Goal: Entertainment & Leisure: Consume media (video, audio)

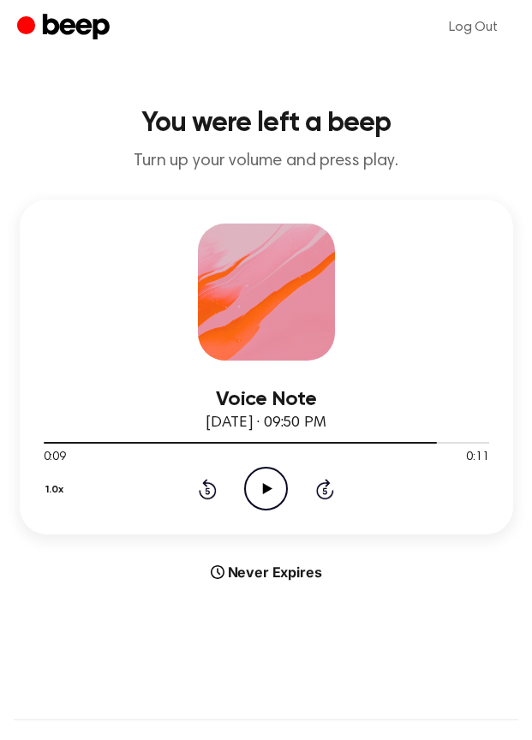
click at [265, 504] on icon "Play Audio" at bounding box center [266, 489] width 44 height 44
click at [208, 485] on icon "Rewind 5 seconds" at bounding box center [207, 489] width 19 height 22
click at [268, 504] on icon "Pause Audio" at bounding box center [266, 489] width 44 height 44
click at [258, 484] on icon "Play Audio" at bounding box center [266, 489] width 44 height 44
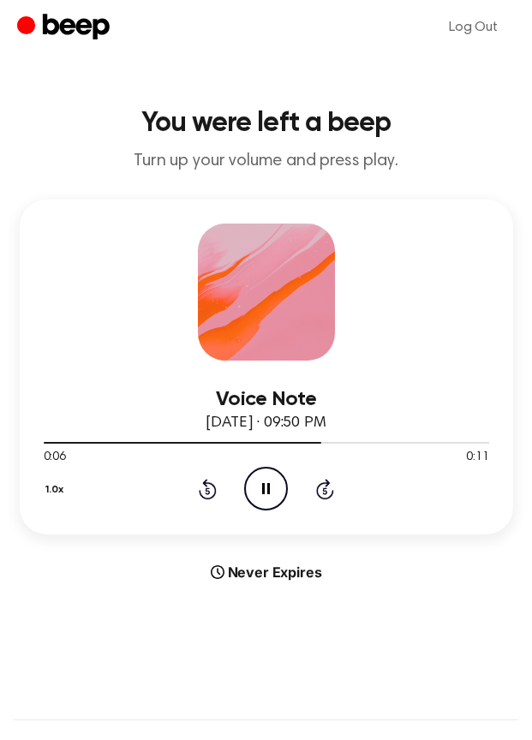
click at [258, 484] on icon "Pause Audio" at bounding box center [266, 489] width 44 height 44
click at [258, 484] on icon "Play Audio" at bounding box center [266, 489] width 44 height 44
click at [258, 484] on icon "Pause Audio" at bounding box center [266, 489] width 44 height 44
click at [259, 481] on icon "Play Audio" at bounding box center [266, 489] width 44 height 44
click at [208, 488] on icon at bounding box center [208, 490] width 4 height 7
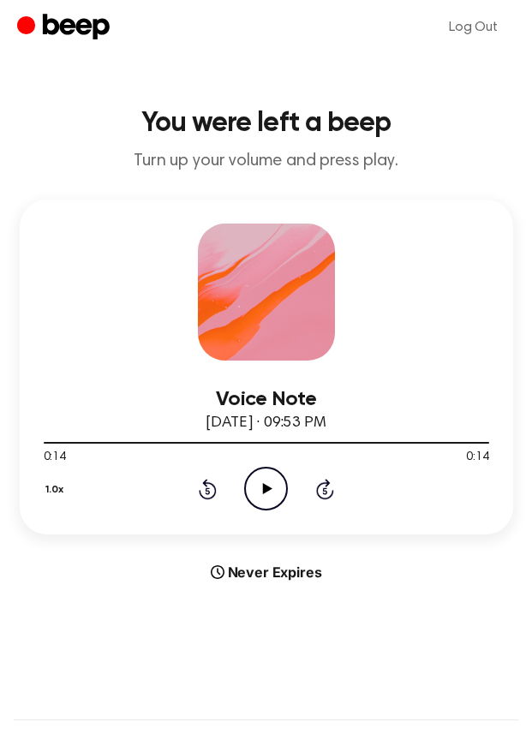
click at [265, 489] on icon at bounding box center [267, 488] width 9 height 11
click at [221, 491] on div "1.0x Rewind 5 seconds Play Audio Skip 5 seconds" at bounding box center [266, 489] width 445 height 44
click at [212, 490] on icon "Rewind 5 seconds" at bounding box center [207, 489] width 19 height 22
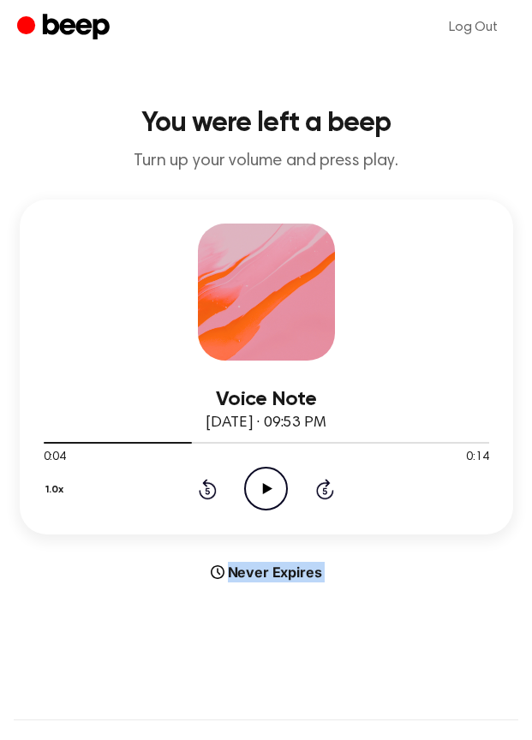
click at [212, 490] on icon "Rewind 5 seconds" at bounding box center [207, 489] width 19 height 22
click at [266, 490] on icon at bounding box center [267, 488] width 9 height 11
click at [266, 490] on icon "Pause Audio" at bounding box center [266, 489] width 44 height 44
click at [266, 490] on icon at bounding box center [267, 488] width 9 height 11
click at [266, 490] on icon "Pause Audio" at bounding box center [266, 489] width 44 height 44
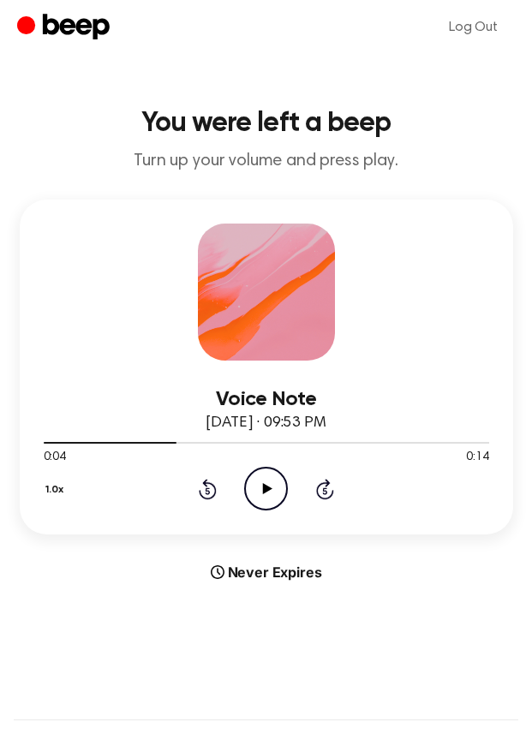
click at [266, 490] on icon at bounding box center [267, 488] width 9 height 11
click at [266, 490] on icon "Pause Audio" at bounding box center [266, 489] width 44 height 44
click at [266, 492] on icon at bounding box center [267, 488] width 9 height 11
click at [276, 492] on icon "Pause Audio" at bounding box center [266, 489] width 44 height 44
click at [276, 492] on icon "Play Audio" at bounding box center [266, 489] width 44 height 44
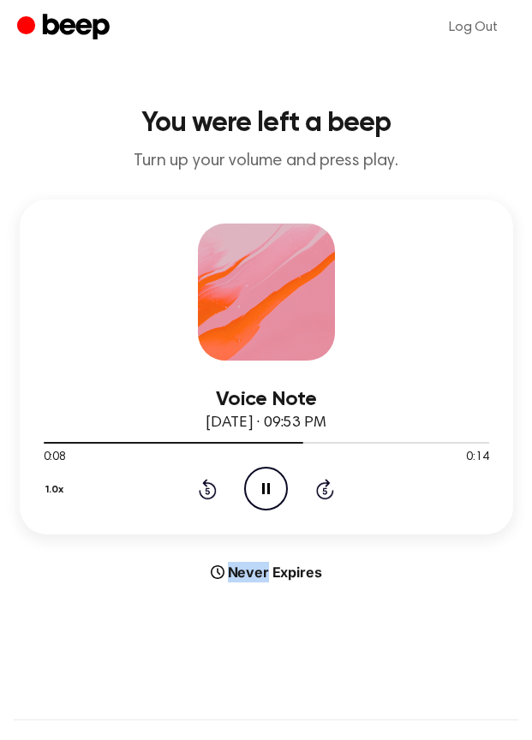
click at [276, 492] on icon "Pause Audio" at bounding box center [266, 489] width 44 height 44
click at [276, 492] on icon "Play Audio" at bounding box center [266, 489] width 44 height 44
click at [276, 492] on icon "Pause Audio" at bounding box center [266, 489] width 44 height 44
click at [276, 492] on icon "Play Audio" at bounding box center [266, 489] width 44 height 44
click at [276, 492] on icon "Pause Audio" at bounding box center [266, 489] width 44 height 44
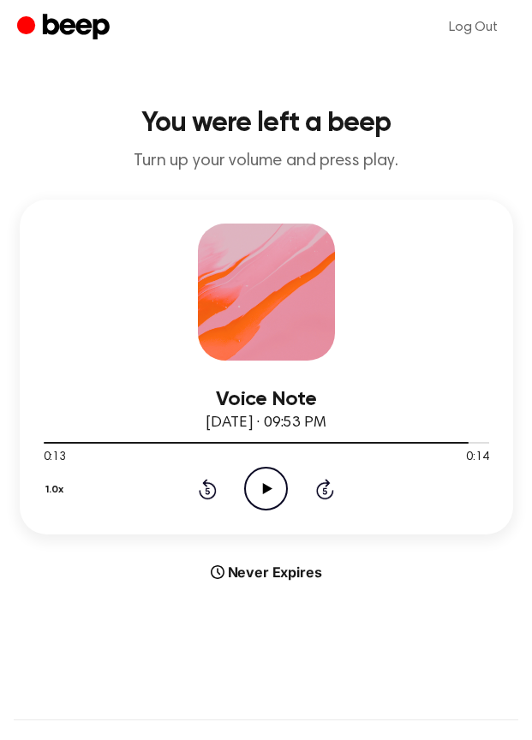
click at [266, 498] on icon "Play Audio" at bounding box center [266, 489] width 44 height 44
click at [266, 498] on icon "Pause Audio" at bounding box center [266, 489] width 44 height 44
click at [198, 490] on icon "Rewind 5 seconds" at bounding box center [207, 489] width 19 height 22
click at [265, 486] on icon at bounding box center [267, 488] width 9 height 11
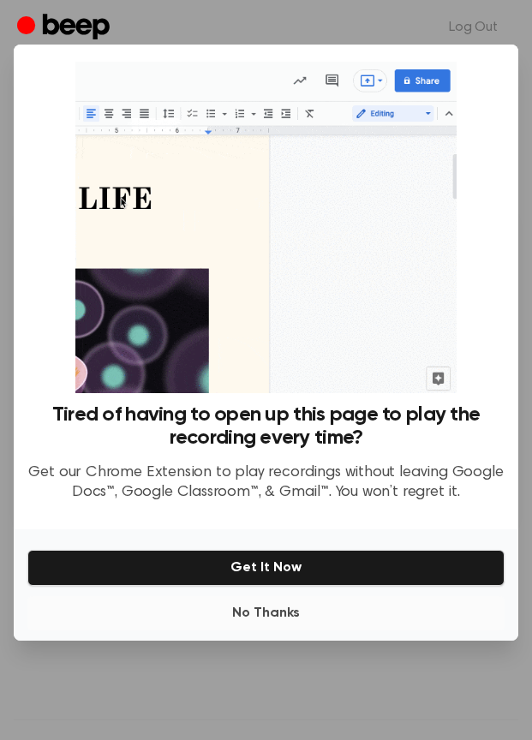
click at [254, 616] on button "No Thanks" at bounding box center [265, 613] width 477 height 34
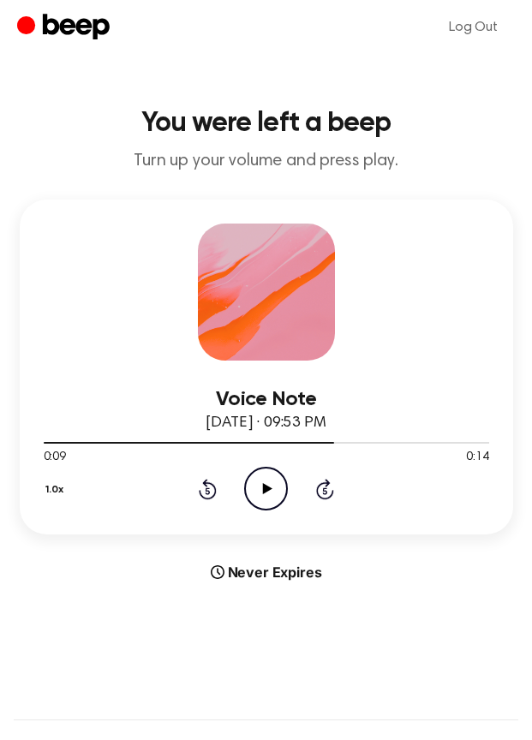
click at [265, 489] on icon at bounding box center [267, 488] width 9 height 11
click at [265, 489] on icon at bounding box center [266, 488] width 8 height 11
click at [265, 489] on icon at bounding box center [267, 488] width 9 height 11
click at [265, 489] on icon at bounding box center [266, 488] width 8 height 11
click at [265, 489] on icon at bounding box center [267, 488] width 9 height 11
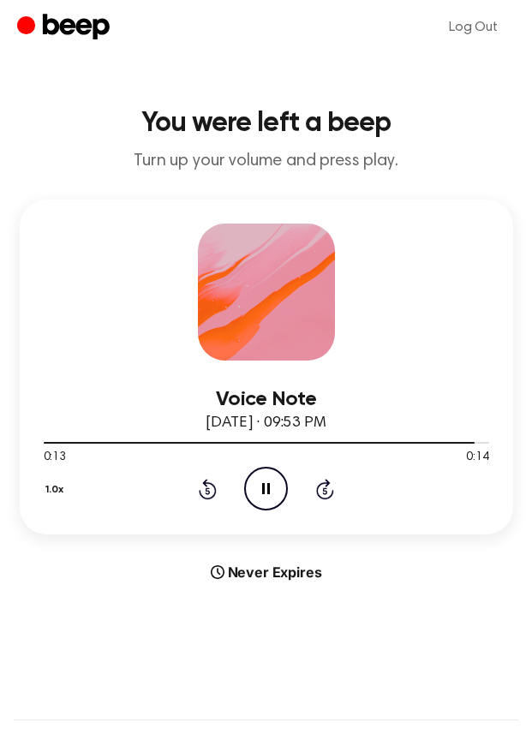
click at [265, 489] on icon at bounding box center [266, 488] width 8 height 11
click at [218, 495] on div "1.0x Rewind 5 seconds Play Audio Skip 5 seconds" at bounding box center [266, 489] width 445 height 44
click at [208, 495] on icon "Rewind 5 seconds" at bounding box center [207, 489] width 19 height 22
click at [264, 494] on icon "Play Audio" at bounding box center [266, 489] width 44 height 44
click at [266, 499] on icon "Play Audio" at bounding box center [266, 489] width 44 height 44
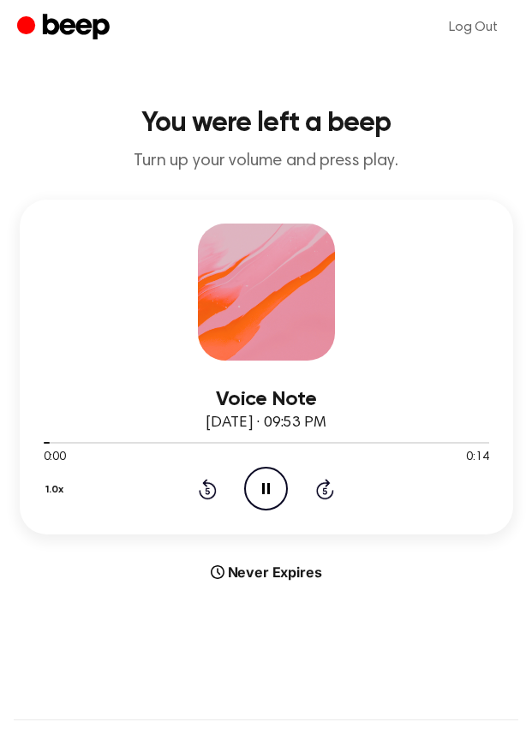
click at [215, 498] on icon "Rewind 5 seconds" at bounding box center [207, 489] width 19 height 22
click at [322, 503] on div "1.0x Rewind 5 seconds Pause Audio Skip 5 seconds" at bounding box center [266, 489] width 445 height 44
click at [211, 496] on icon "Rewind 5 seconds" at bounding box center [207, 489] width 19 height 22
click at [219, 484] on div "1.0x Rewind 5 seconds Play Audio Skip 5 seconds" at bounding box center [266, 489] width 445 height 44
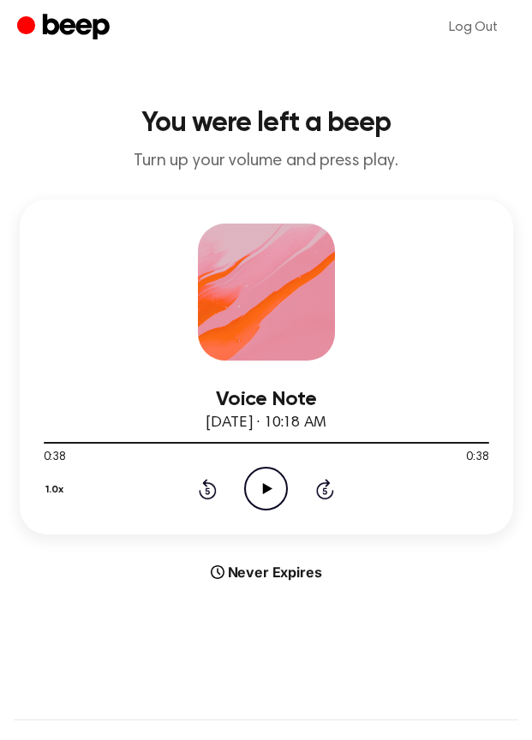
click at [214, 486] on icon at bounding box center [208, 489] width 18 height 21
click at [291, 486] on div "1.0x Rewind 5 seconds Play Audio Skip 5 seconds" at bounding box center [266, 489] width 445 height 44
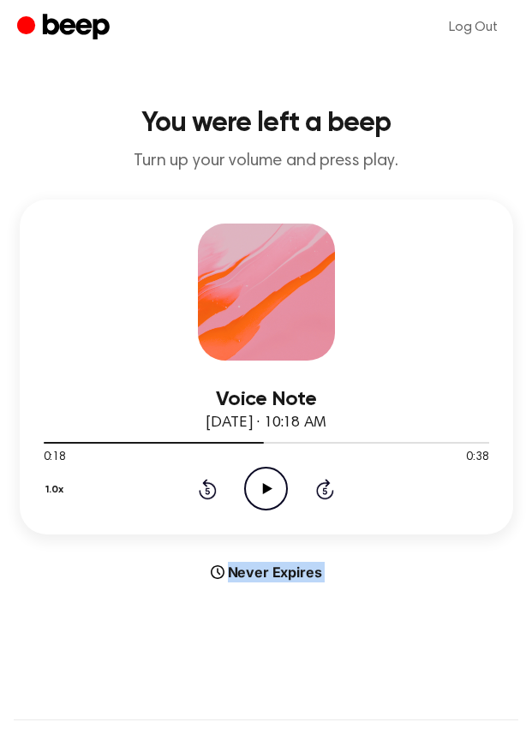
click at [274, 487] on icon "Play Audio" at bounding box center [266, 489] width 44 height 44
click at [316, 488] on icon "Skip 5 seconds" at bounding box center [324, 489] width 19 height 22
click at [255, 475] on icon "Pause Audio" at bounding box center [266, 489] width 44 height 44
click at [269, 488] on icon at bounding box center [267, 488] width 9 height 11
click at [256, 490] on icon "Pause Audio" at bounding box center [266, 489] width 44 height 44
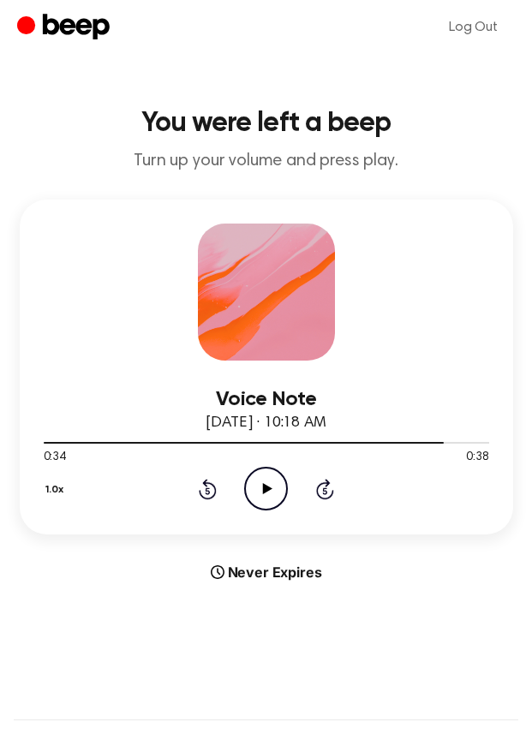
click at [282, 488] on icon "Play Audio" at bounding box center [266, 489] width 44 height 44
click at [216, 492] on icon at bounding box center [208, 489] width 18 height 21
click at [262, 492] on icon at bounding box center [266, 488] width 8 height 11
click at [262, 492] on icon "Play Audio" at bounding box center [266, 489] width 44 height 44
click at [190, 498] on div "1.0x Rewind 5 seconds Pause Audio Skip 5 seconds" at bounding box center [266, 489] width 445 height 44
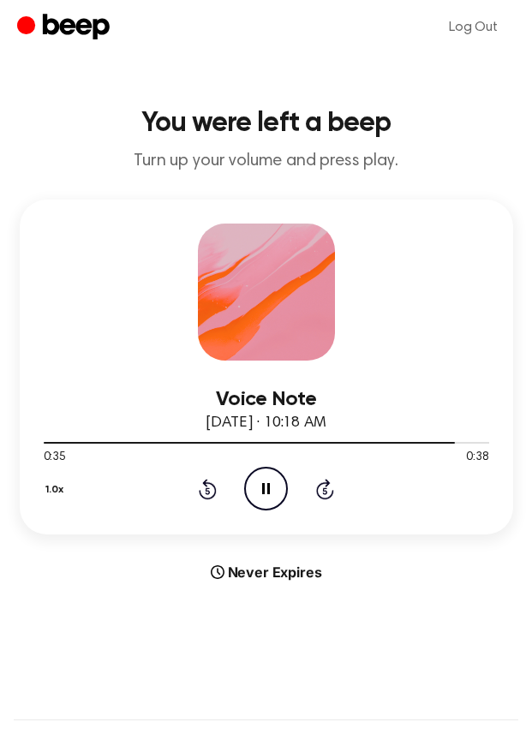
click at [211, 497] on icon "Rewind 5 seconds" at bounding box center [207, 489] width 19 height 22
click at [203, 492] on icon "Rewind 5 seconds" at bounding box center [207, 489] width 19 height 22
click at [267, 491] on icon at bounding box center [266, 488] width 8 height 11
click at [267, 491] on icon at bounding box center [267, 488] width 9 height 11
click at [267, 491] on icon at bounding box center [266, 488] width 8 height 11
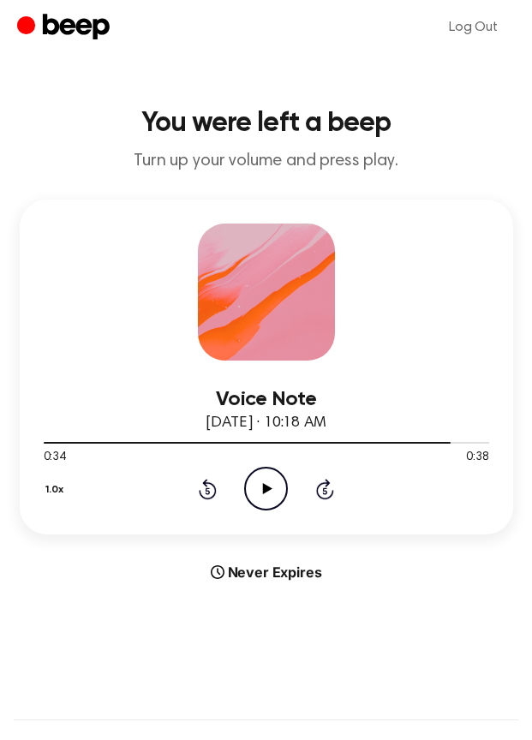
click at [211, 492] on icon "Rewind 5 seconds" at bounding box center [207, 489] width 19 height 22
click at [259, 490] on icon "Play Audio" at bounding box center [266, 489] width 44 height 44
click at [259, 490] on icon "Pause Audio" at bounding box center [266, 489] width 44 height 44
click at [269, 504] on icon "Play Audio" at bounding box center [266, 489] width 44 height 44
click at [198, 497] on icon "Rewind 5 seconds" at bounding box center [207, 489] width 19 height 22
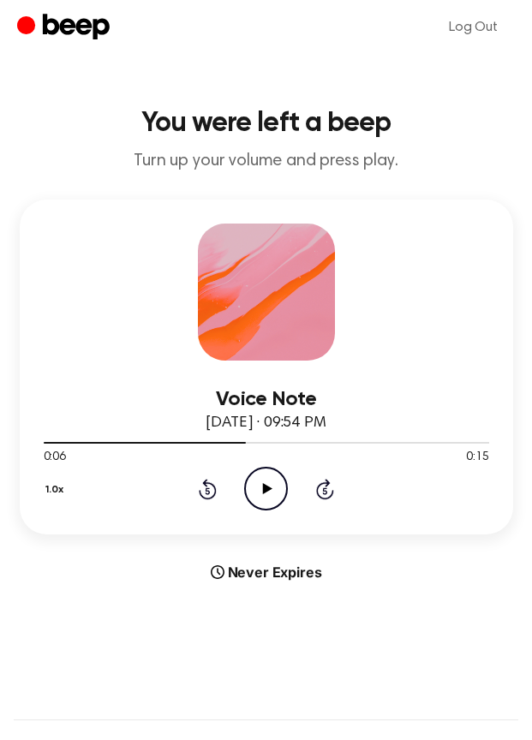
click at [201, 481] on icon "Rewind 5 seconds" at bounding box center [207, 489] width 19 height 22
click at [268, 485] on icon "Play Audio" at bounding box center [266, 489] width 44 height 44
click at [268, 485] on icon at bounding box center [266, 488] width 8 height 11
click at [212, 480] on icon "Rewind 5 seconds" at bounding box center [207, 489] width 19 height 22
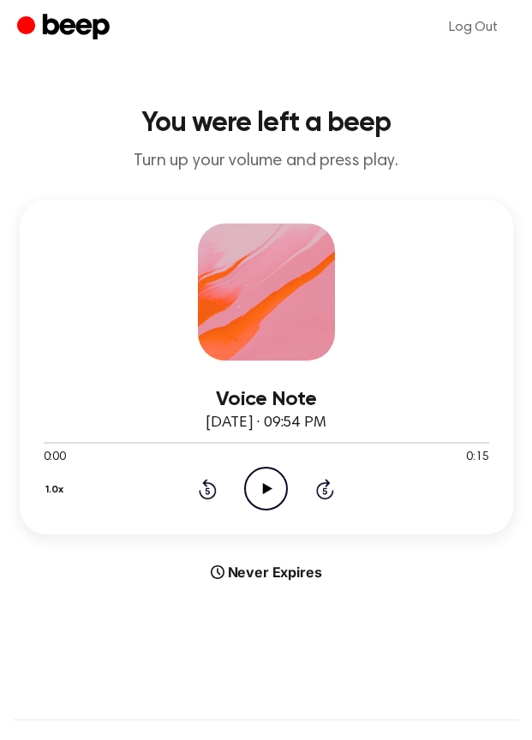
click at [254, 484] on icon "Play Audio" at bounding box center [266, 489] width 44 height 44
click at [254, 484] on icon "Pause Audio" at bounding box center [266, 489] width 44 height 44
click at [206, 497] on icon "Rewind 5 seconds" at bounding box center [207, 489] width 19 height 22
click at [260, 492] on icon "Play Audio" at bounding box center [266, 489] width 44 height 44
click at [260, 492] on icon "Pause Audio" at bounding box center [266, 489] width 44 height 44
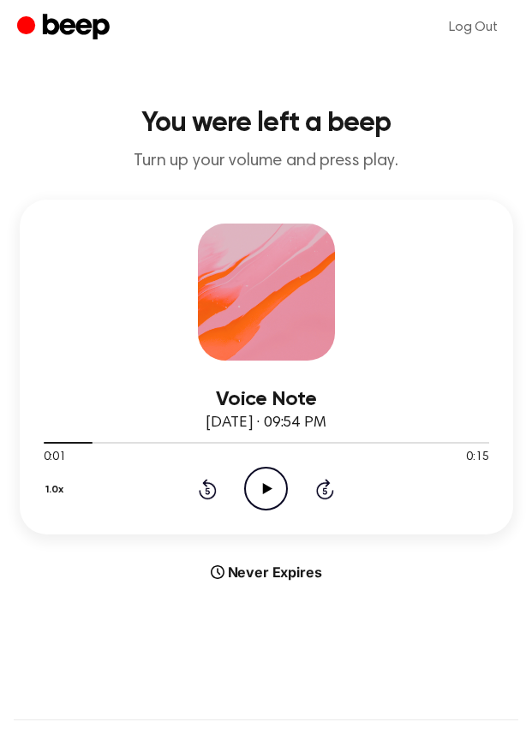
click at [270, 487] on icon at bounding box center [267, 488] width 9 height 11
click at [270, 487] on icon at bounding box center [266, 488] width 8 height 11
click at [270, 487] on icon at bounding box center [267, 488] width 9 height 11
click at [270, 487] on icon at bounding box center [266, 488] width 8 height 11
click at [270, 487] on icon at bounding box center [267, 488] width 9 height 11
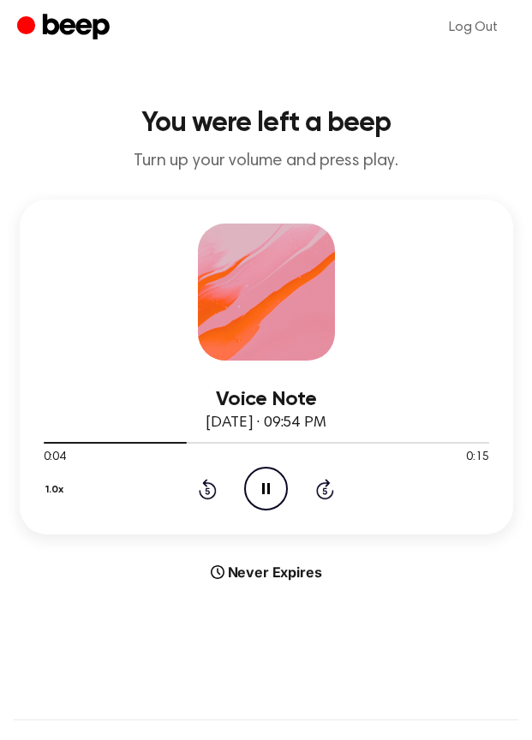
click at [270, 487] on icon at bounding box center [266, 488] width 8 height 11
click at [216, 486] on icon "Rewind 5 seconds" at bounding box center [207, 489] width 19 height 22
click at [254, 487] on icon "Play Audio" at bounding box center [266, 489] width 44 height 44
click at [254, 487] on icon "Pause Audio" at bounding box center [266, 489] width 44 height 44
click at [276, 477] on icon "Play Audio" at bounding box center [266, 489] width 44 height 44
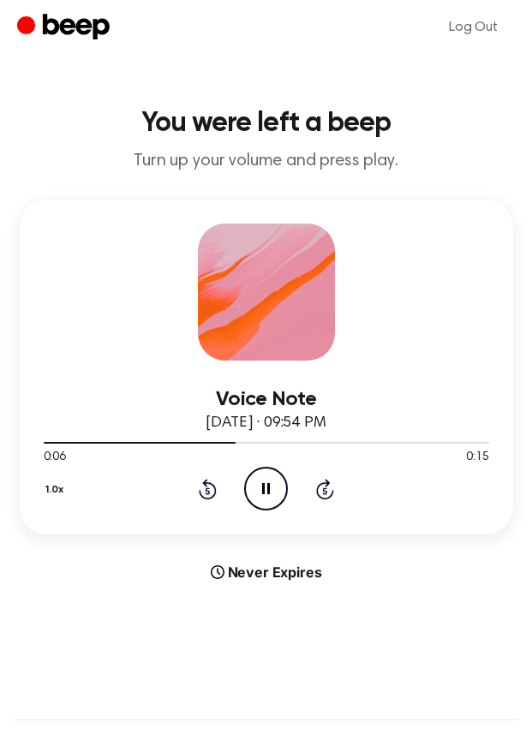
click at [198, 489] on icon "Rewind 5 seconds" at bounding box center [207, 489] width 19 height 22
click at [270, 495] on icon "Pause Audio" at bounding box center [266, 489] width 44 height 44
click at [270, 495] on icon "Play Audio" at bounding box center [266, 489] width 44 height 44
click at [270, 495] on icon "Pause Audio" at bounding box center [266, 489] width 44 height 44
click at [270, 495] on icon "Play Audio" at bounding box center [266, 489] width 44 height 44
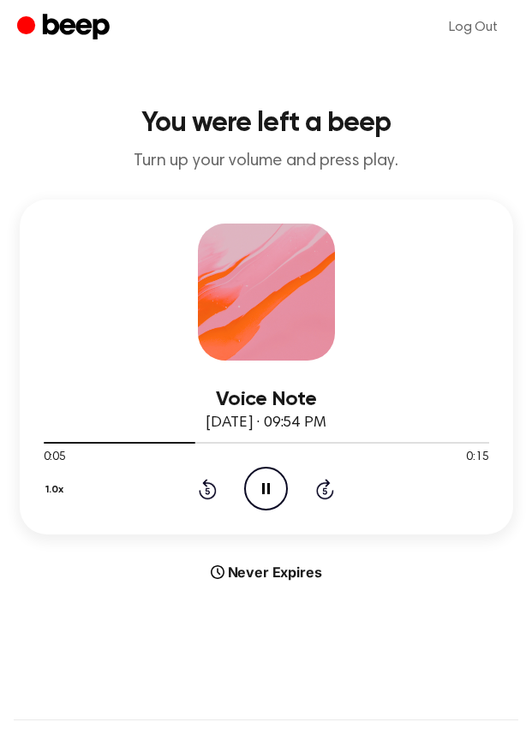
click at [270, 495] on icon "Pause Audio" at bounding box center [266, 489] width 44 height 44
click at [272, 496] on icon "Play Audio" at bounding box center [266, 489] width 44 height 44
click at [206, 487] on icon at bounding box center [208, 489] width 18 height 21
click at [211, 497] on icon at bounding box center [208, 489] width 18 height 21
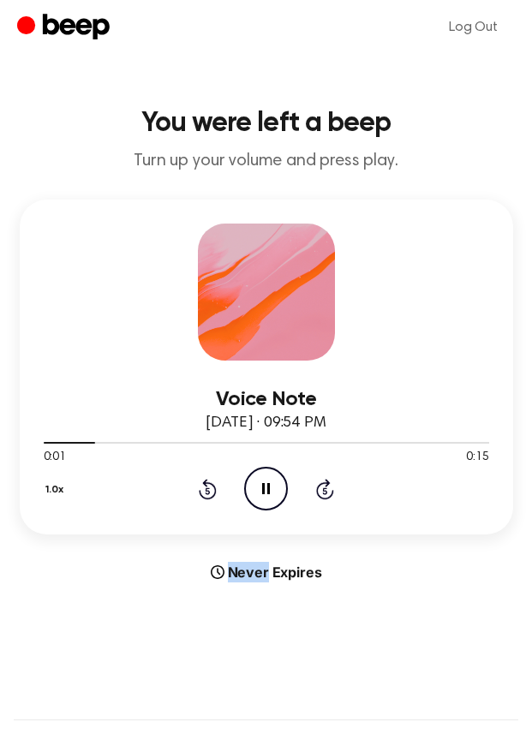
click at [270, 488] on icon at bounding box center [266, 488] width 8 height 11
click at [270, 488] on icon at bounding box center [267, 488] width 9 height 11
click at [270, 488] on icon at bounding box center [266, 488] width 8 height 11
click at [270, 488] on icon at bounding box center [267, 488] width 9 height 11
click at [270, 488] on icon at bounding box center [266, 488] width 8 height 11
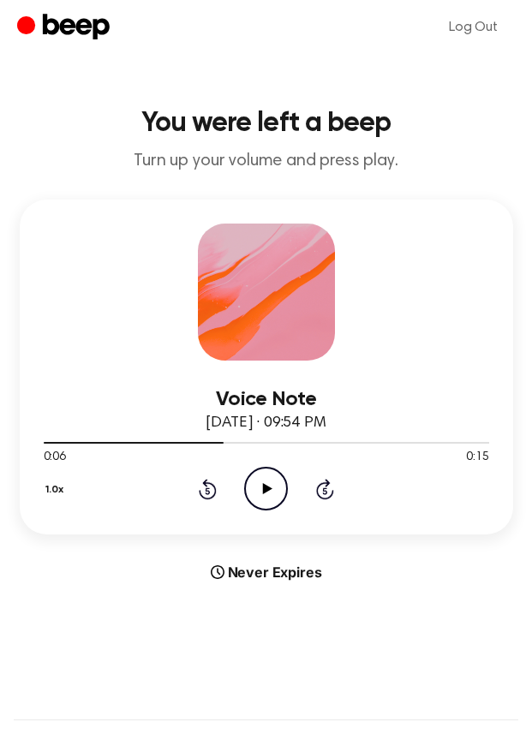
click at [270, 492] on icon "Play Audio" at bounding box center [266, 489] width 44 height 44
click at [202, 495] on icon at bounding box center [208, 489] width 18 height 21
click at [246, 492] on circle at bounding box center [266, 489] width 42 height 42
click at [197, 488] on div "1.0x Rewind 5 seconds Play Audio Skip 5 seconds" at bounding box center [266, 489] width 445 height 44
click at [214, 492] on icon "Rewind 5 seconds" at bounding box center [207, 489] width 19 height 22
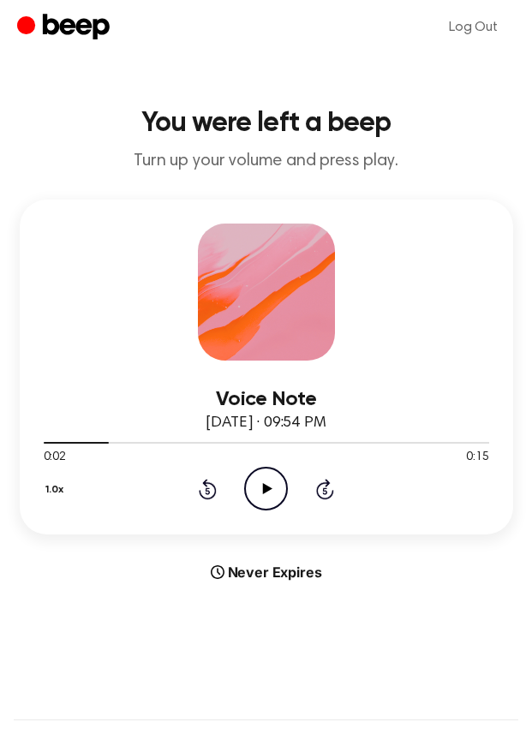
click at [251, 492] on icon "Play Audio" at bounding box center [266, 489] width 44 height 44
click at [207, 492] on icon "Rewind 5 seconds" at bounding box center [207, 489] width 19 height 22
click at [273, 488] on icon "Pause Audio" at bounding box center [266, 489] width 44 height 44
click at [236, 499] on div "1.0x Rewind 5 seconds Play Audio Skip 5 seconds" at bounding box center [266, 489] width 445 height 44
click at [263, 499] on icon "Play Audio" at bounding box center [266, 489] width 44 height 44
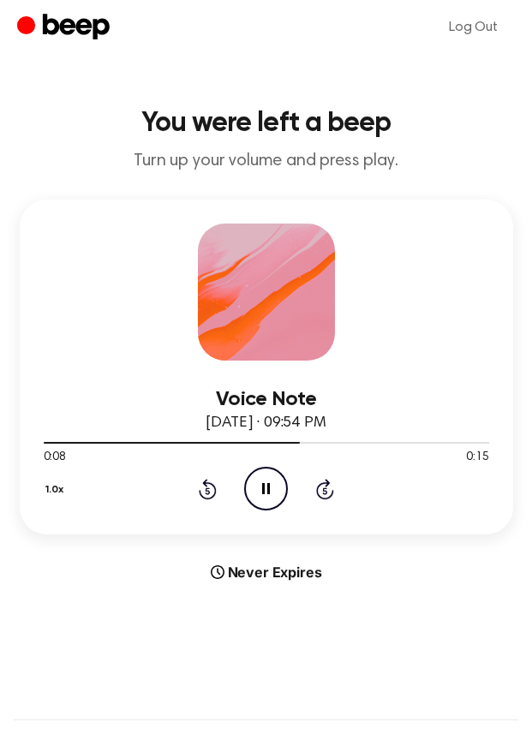
click at [263, 499] on icon "Pause Audio" at bounding box center [266, 489] width 44 height 44
click at [255, 492] on icon "Play Audio" at bounding box center [266, 489] width 44 height 44
click at [236, 492] on div "1.0x Rewind 5 seconds Pause Audio Skip 5 seconds" at bounding box center [266, 489] width 445 height 44
click at [205, 496] on icon "Rewind 5 seconds" at bounding box center [207, 489] width 19 height 22
click at [262, 490] on icon at bounding box center [266, 488] width 8 height 11
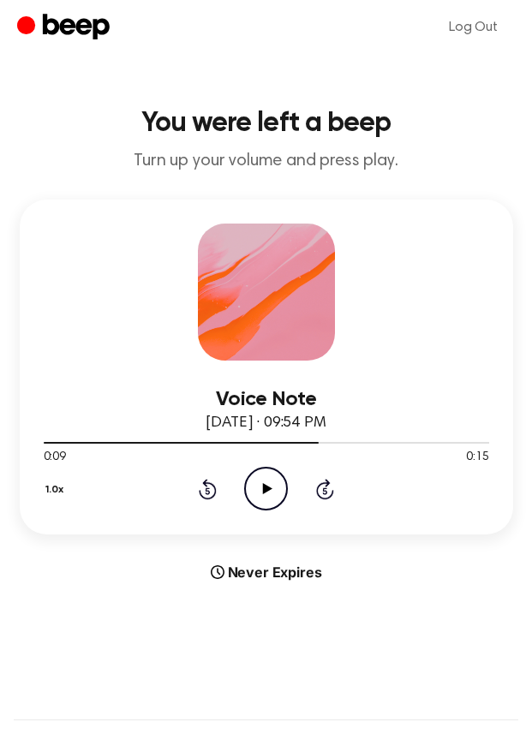
click at [262, 490] on icon "Play Audio" at bounding box center [266, 489] width 44 height 44
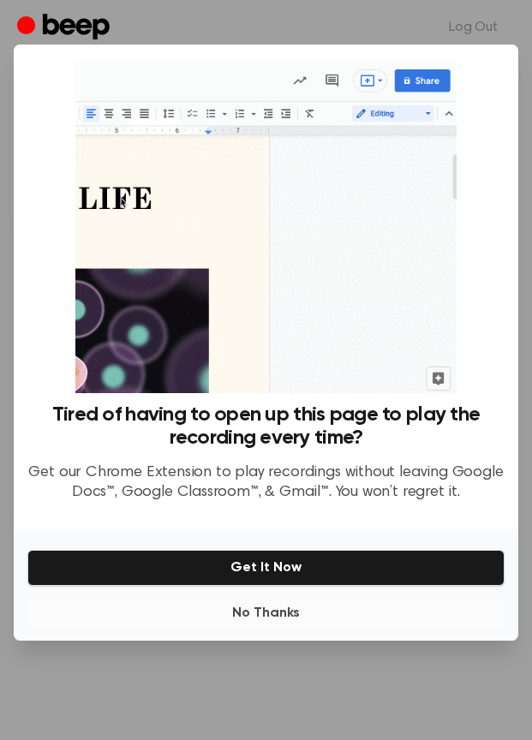
click at [265, 598] on button "No Thanks" at bounding box center [265, 613] width 477 height 34
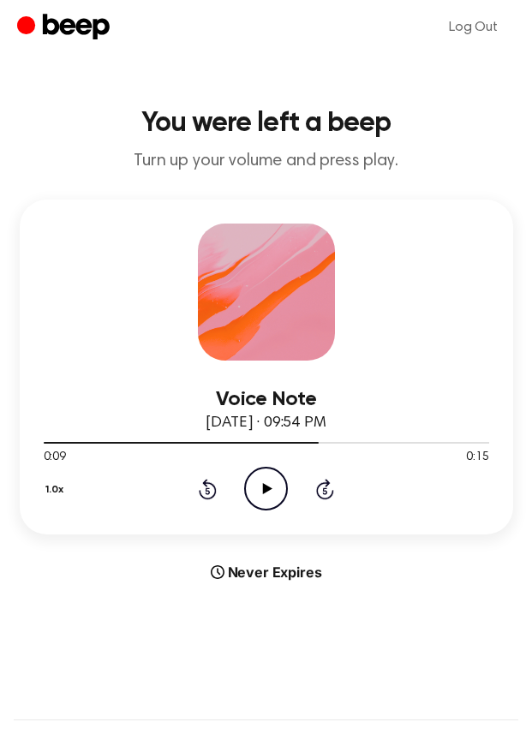
click at [268, 485] on icon "Play Audio" at bounding box center [266, 489] width 44 height 44
click at [215, 490] on icon at bounding box center [208, 489] width 18 height 21
click at [260, 495] on icon "Pause Audio" at bounding box center [266, 489] width 44 height 44
click at [260, 495] on icon "Play Audio" at bounding box center [266, 489] width 44 height 44
click at [216, 493] on icon at bounding box center [208, 489] width 18 height 21
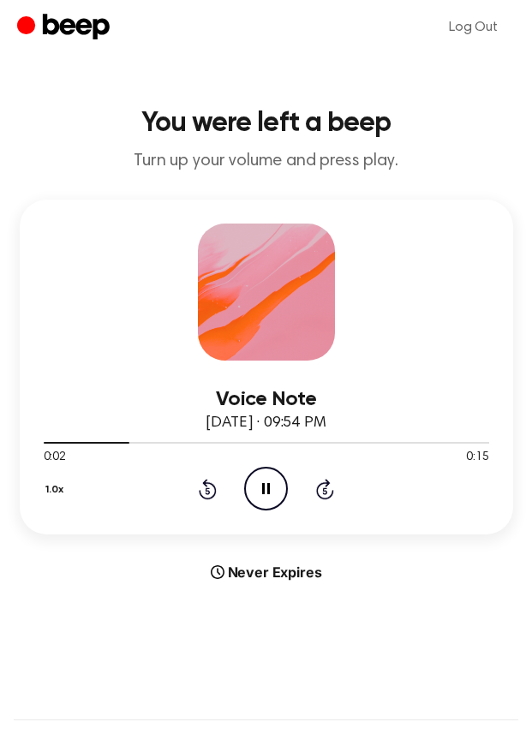
click at [272, 490] on icon "Pause Audio" at bounding box center [266, 489] width 44 height 44
click at [272, 490] on icon "Play Audio" at bounding box center [266, 489] width 44 height 44
click at [217, 492] on div "1.0x Rewind 5 seconds Pause Audio Skip 5 seconds" at bounding box center [266, 489] width 445 height 44
click at [199, 492] on icon "Rewind 5 seconds" at bounding box center [207, 489] width 19 height 22
click at [268, 489] on icon at bounding box center [266, 488] width 8 height 11
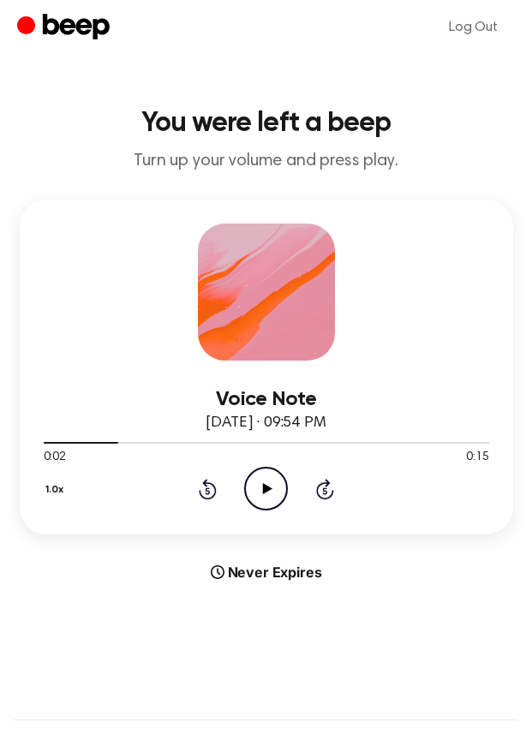
click at [209, 487] on icon "Rewind 5 seconds" at bounding box center [207, 489] width 19 height 22
click at [256, 489] on icon "Play Audio" at bounding box center [266, 489] width 44 height 44
click at [256, 489] on icon "Pause Audio" at bounding box center [266, 489] width 44 height 44
click at [256, 489] on icon "Play Audio" at bounding box center [266, 489] width 44 height 44
click at [256, 489] on icon "Pause Audio" at bounding box center [266, 489] width 44 height 44
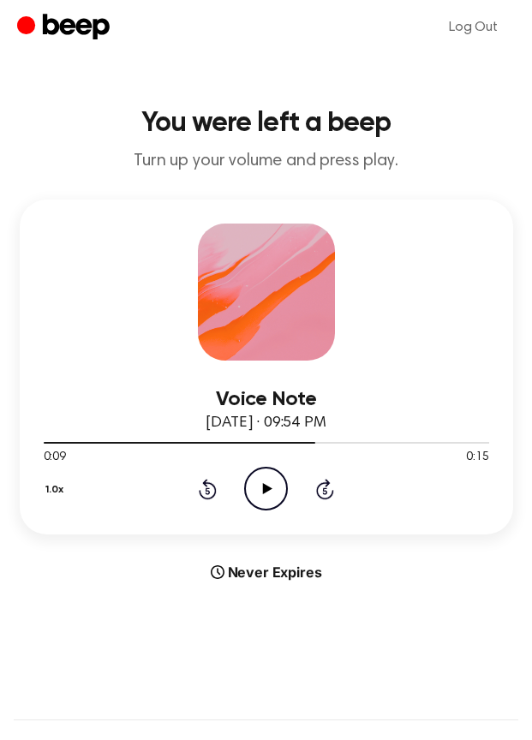
click at [268, 492] on icon "Play Audio" at bounding box center [266, 489] width 44 height 44
click at [268, 492] on icon at bounding box center [266, 488] width 8 height 11
click at [261, 499] on icon "Play Audio" at bounding box center [266, 489] width 44 height 44
click at [261, 499] on icon "Pause Audio" at bounding box center [266, 489] width 44 height 44
click at [265, 487] on icon at bounding box center [267, 488] width 9 height 11
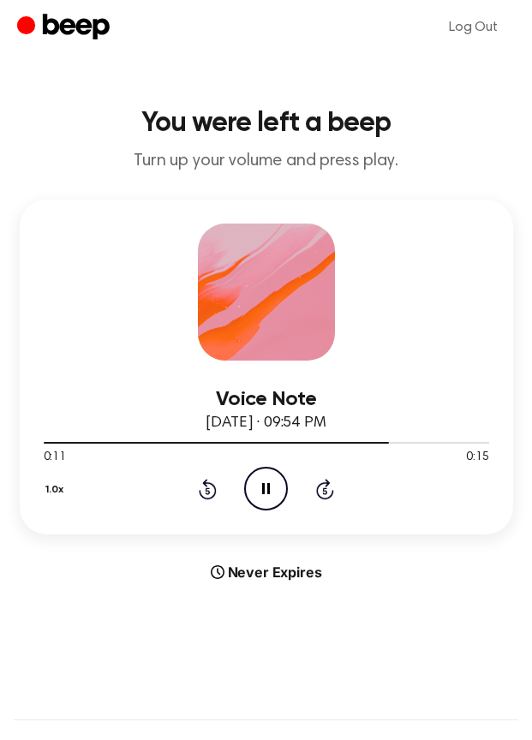
click at [231, 485] on div "1.0x Rewind 5 seconds Pause Audio Skip 5 seconds" at bounding box center [266, 489] width 445 height 44
click at [218, 485] on div "1.0x Rewind 5 seconds Pause Audio Skip 5 seconds" at bounding box center [266, 489] width 445 height 44
click at [188, 495] on div "1.0x Rewind 5 seconds Pause Audio Skip 5 seconds" at bounding box center [266, 489] width 445 height 44
click at [195, 495] on div "1.0x Rewind 5 seconds Pause Audio Skip 5 seconds" at bounding box center [266, 489] width 445 height 44
click at [204, 496] on icon at bounding box center [208, 489] width 18 height 21
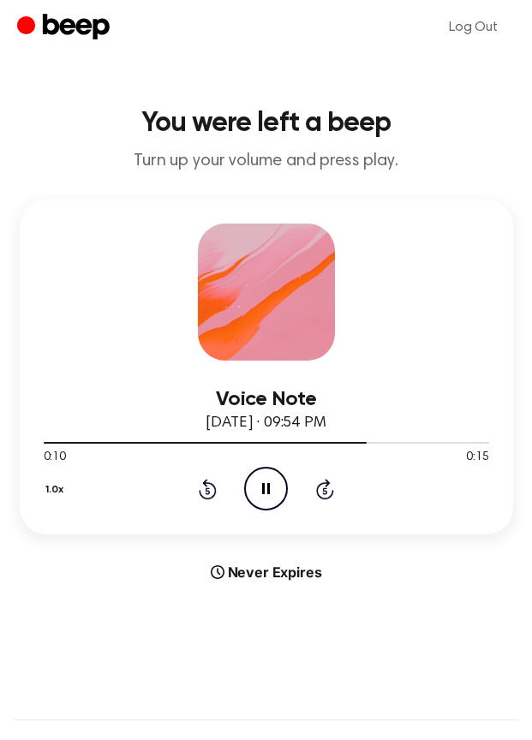
click at [273, 491] on icon "Pause Audio" at bounding box center [266, 489] width 44 height 44
click at [272, 497] on icon "Play Audio" at bounding box center [266, 489] width 44 height 44
click at [211, 488] on icon "Rewind 5 seconds" at bounding box center [207, 489] width 19 height 22
click at [260, 484] on icon "Pause Audio" at bounding box center [266, 489] width 44 height 44
click at [260, 484] on icon "Play Audio" at bounding box center [266, 489] width 44 height 44
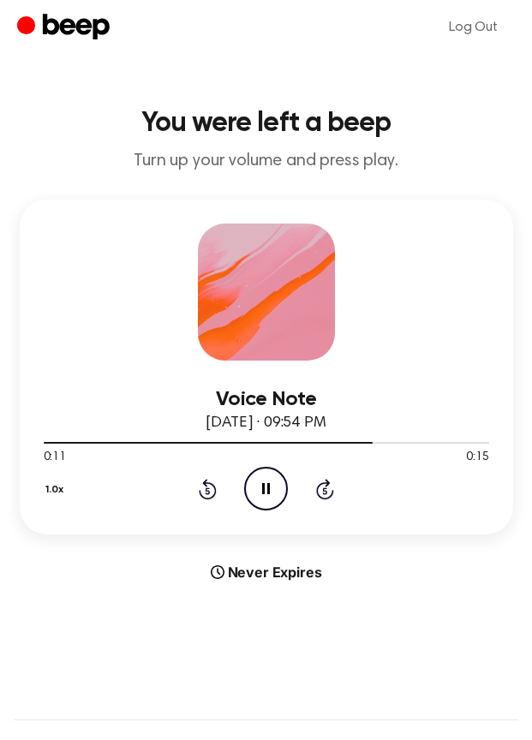
click at [260, 484] on icon "Pause Audio" at bounding box center [266, 489] width 44 height 44
click at [262, 488] on icon "Play Audio" at bounding box center [266, 489] width 44 height 44
click at [262, 488] on icon at bounding box center [266, 488] width 8 height 11
click at [266, 484] on icon "Play Audio" at bounding box center [266, 489] width 44 height 44
click at [266, 484] on icon "Pause Audio" at bounding box center [266, 489] width 44 height 44
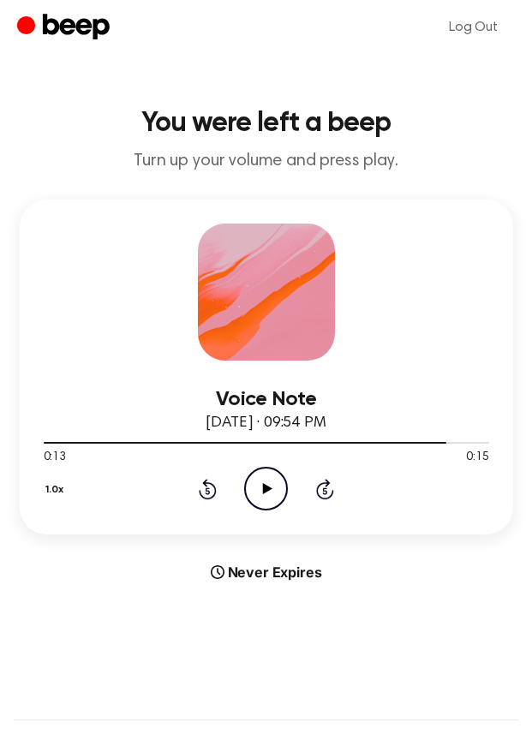
click at [265, 496] on icon "Play Audio" at bounding box center [266, 489] width 44 height 44
click at [265, 496] on icon "Pause Audio" at bounding box center [266, 489] width 44 height 44
click at [379, 122] on h1 "You were left a beep" at bounding box center [266, 123] width 504 height 27
